Goal: Register for event/course

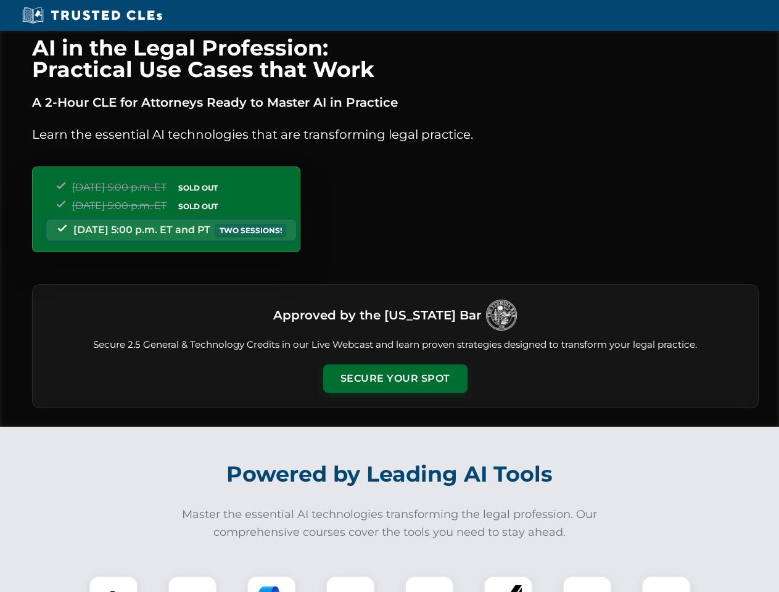
click at [394, 378] on button "Secure Your Spot" at bounding box center [395, 378] width 144 height 28
click at [113, 584] on img at bounding box center [114, 600] width 36 height 36
click at [192, 584] on div at bounding box center [192, 600] width 49 height 49
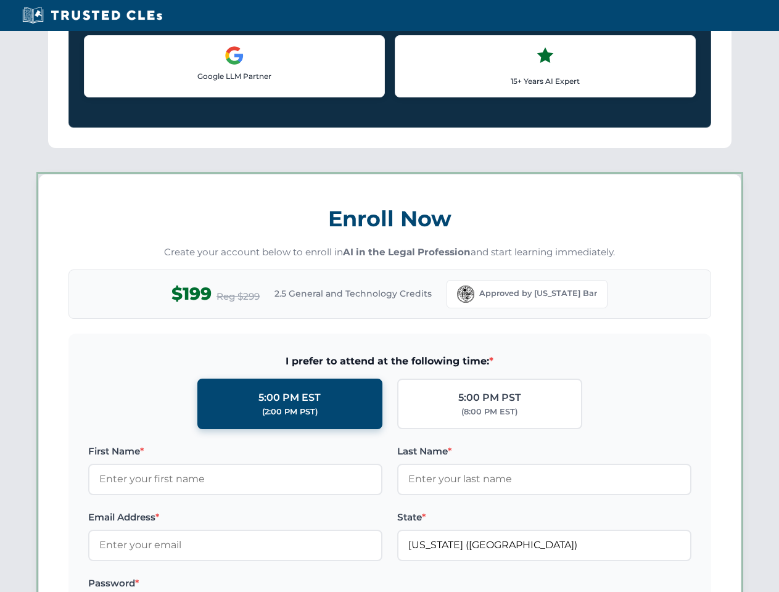
click at [350, 584] on label "Password *" at bounding box center [235, 583] width 294 height 15
